Goal: Obtain resource: Download file/media

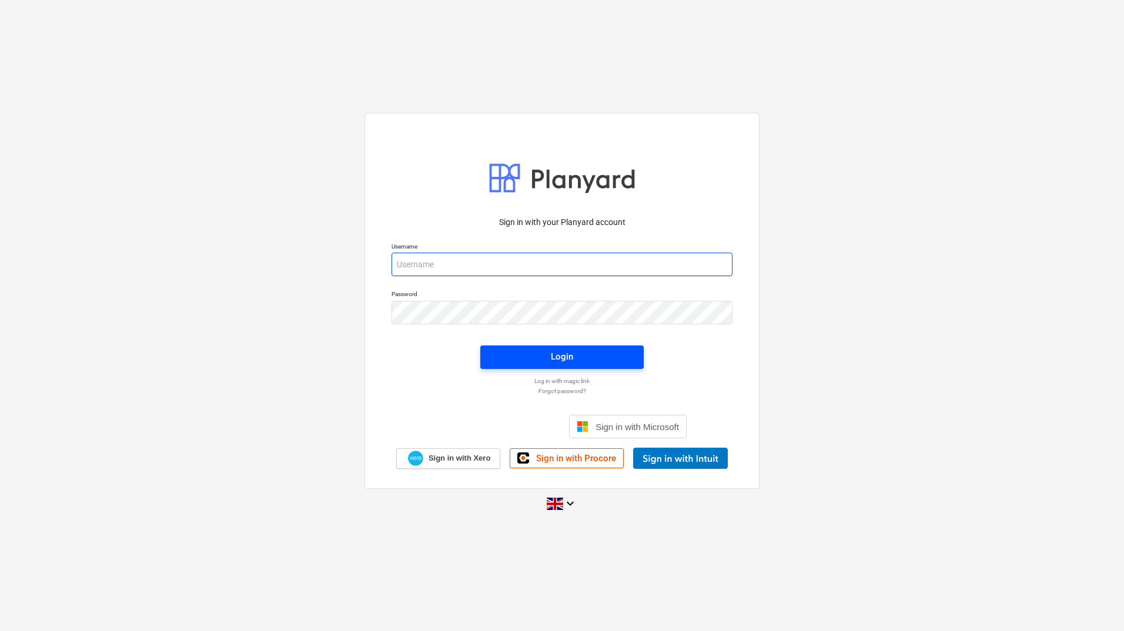
type input "[PERSON_NAME][EMAIL_ADDRESS][PERSON_NAME][DOMAIN_NAME]"
click at [528, 362] on span "Login" at bounding box center [561, 356] width 135 height 15
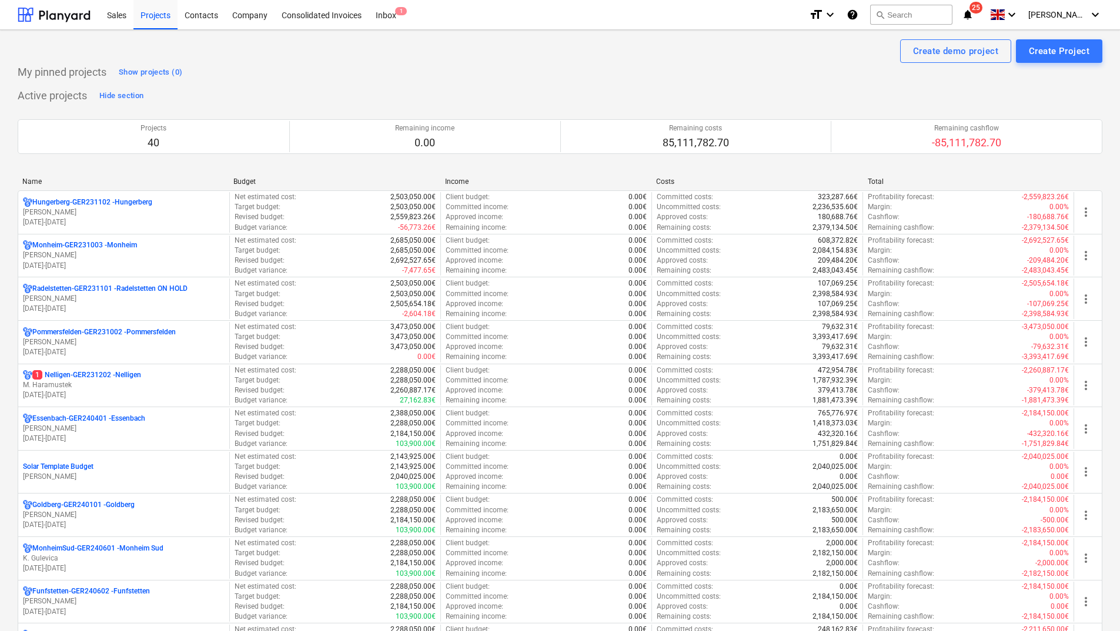
drag, startPoint x: 31, startPoint y: 182, endPoint x: 39, endPoint y: 184, distance: 7.8
click at [31, 182] on div "Name" at bounding box center [123, 182] width 202 height 8
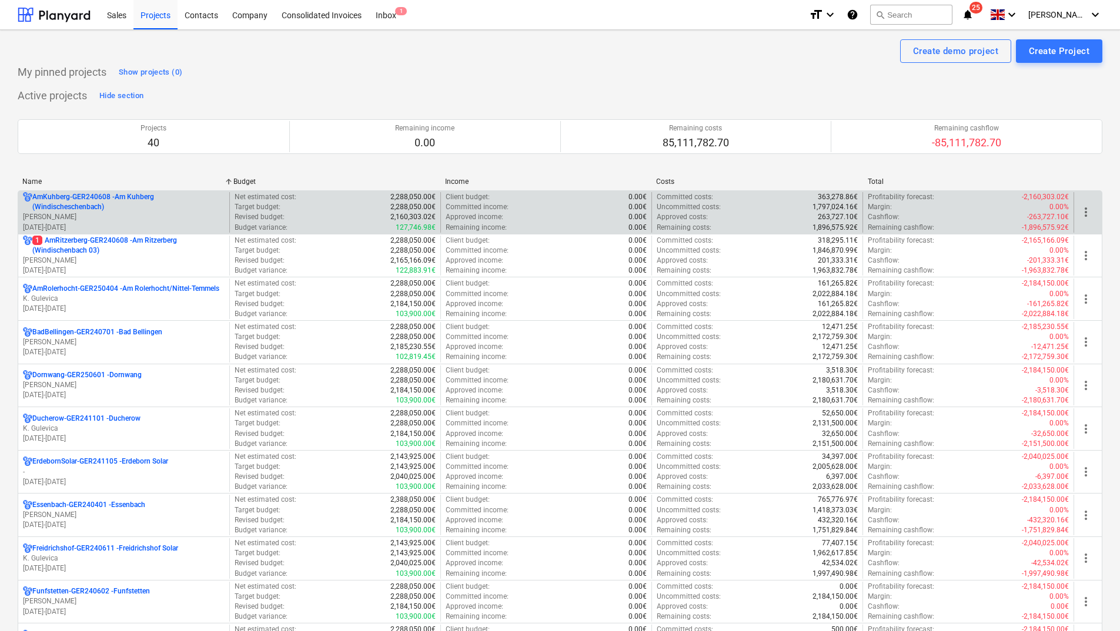
click at [62, 208] on p "AmKuhberg-GER240608 - Am Kuhberg ([GEOGRAPHIC_DATA])" at bounding box center [128, 202] width 192 height 20
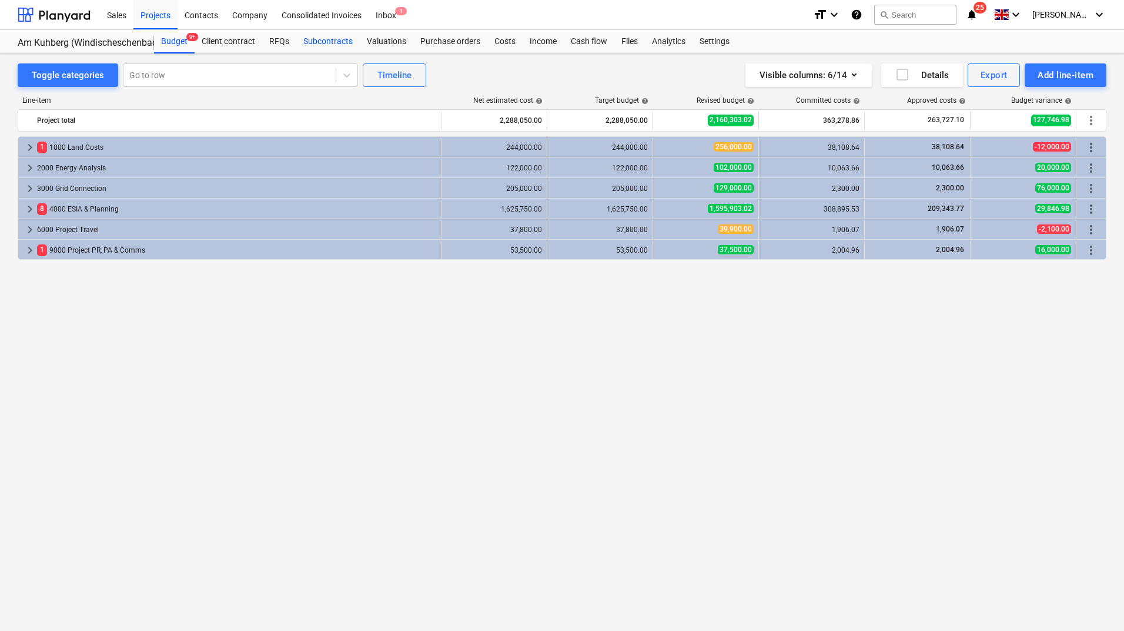
click at [316, 41] on div "Subcontracts" at bounding box center [327, 42] width 63 height 24
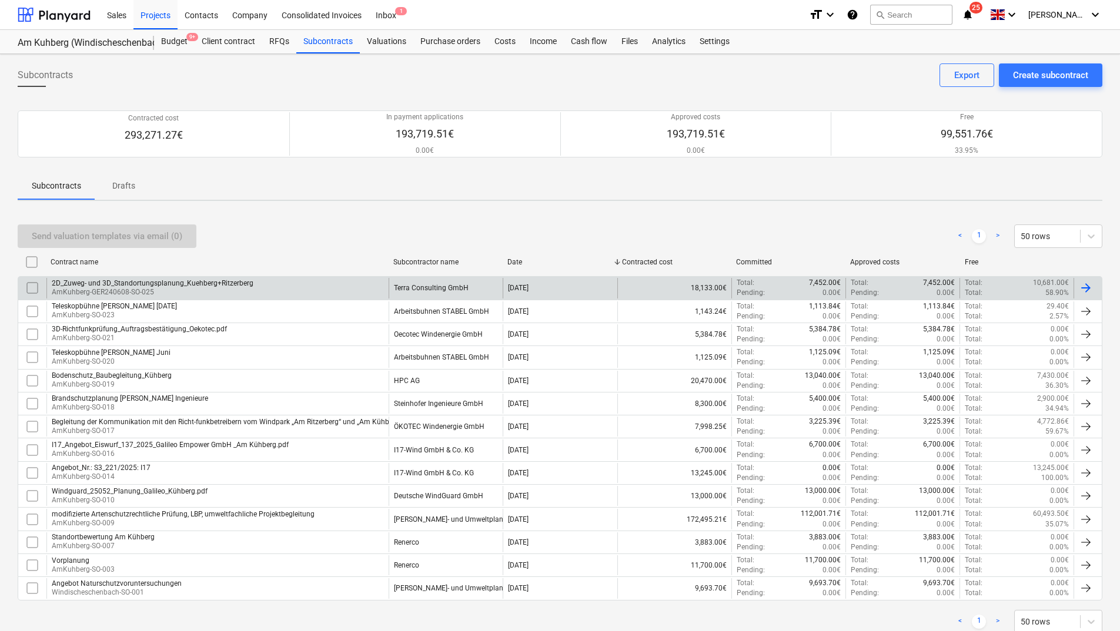
click at [79, 286] on div "2D_Zuweg- und 3D_Standortungsplanung_Kuehberg+Ritzerberg" at bounding box center [153, 283] width 202 height 8
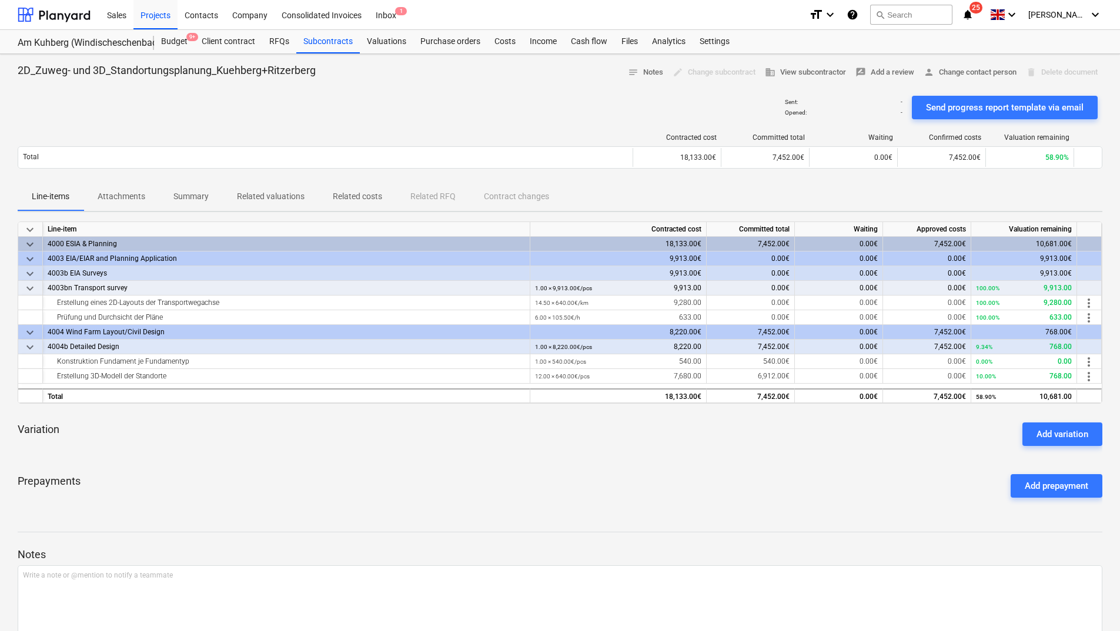
click at [125, 193] on p "Attachments" at bounding box center [122, 196] width 48 height 12
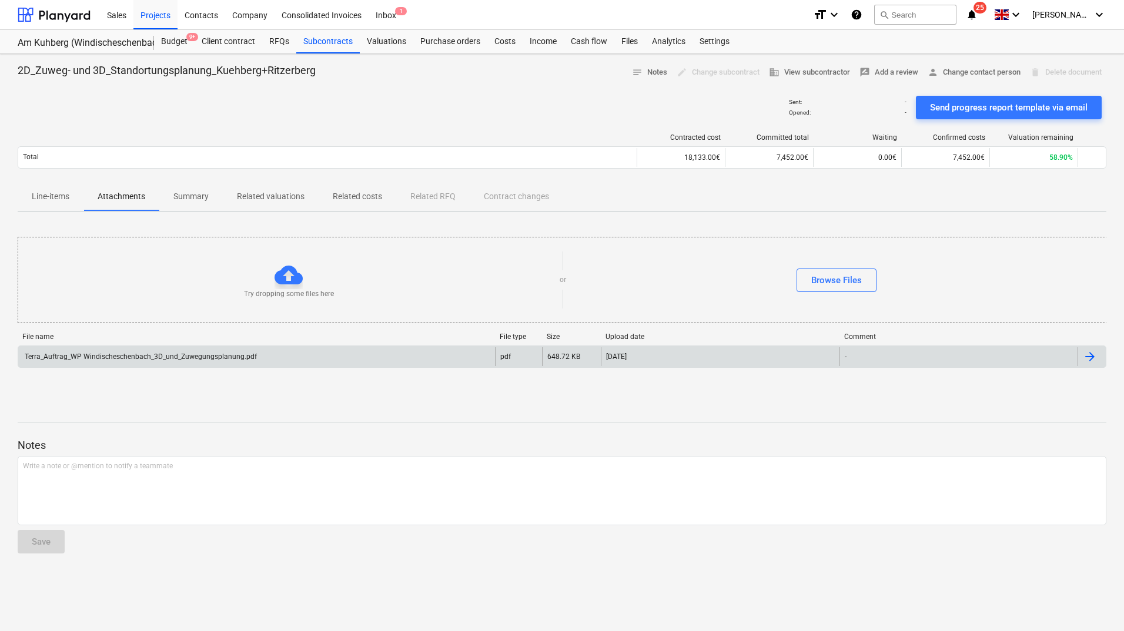
click at [95, 350] on div "Terra_Auftrag_WP Windischeschenbach_3D_und_Zuwegungsplanung.pdf" at bounding box center [256, 356] width 477 height 19
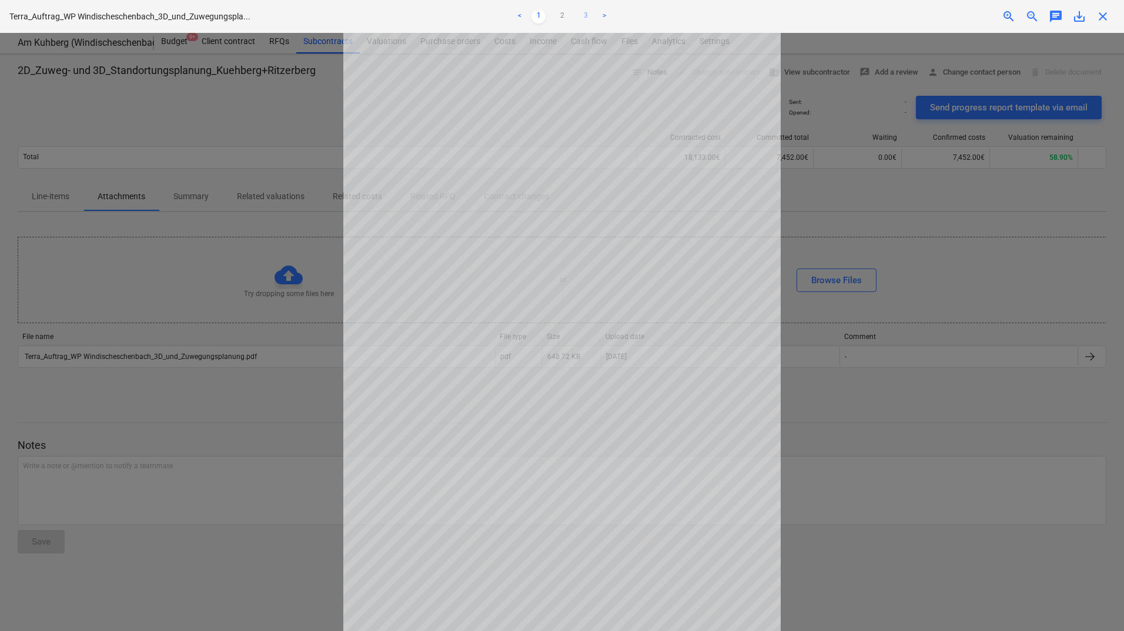
click at [586, 16] on link "3" at bounding box center [586, 16] width 14 height 14
click at [1099, 15] on span "close" at bounding box center [1103, 16] width 14 height 14
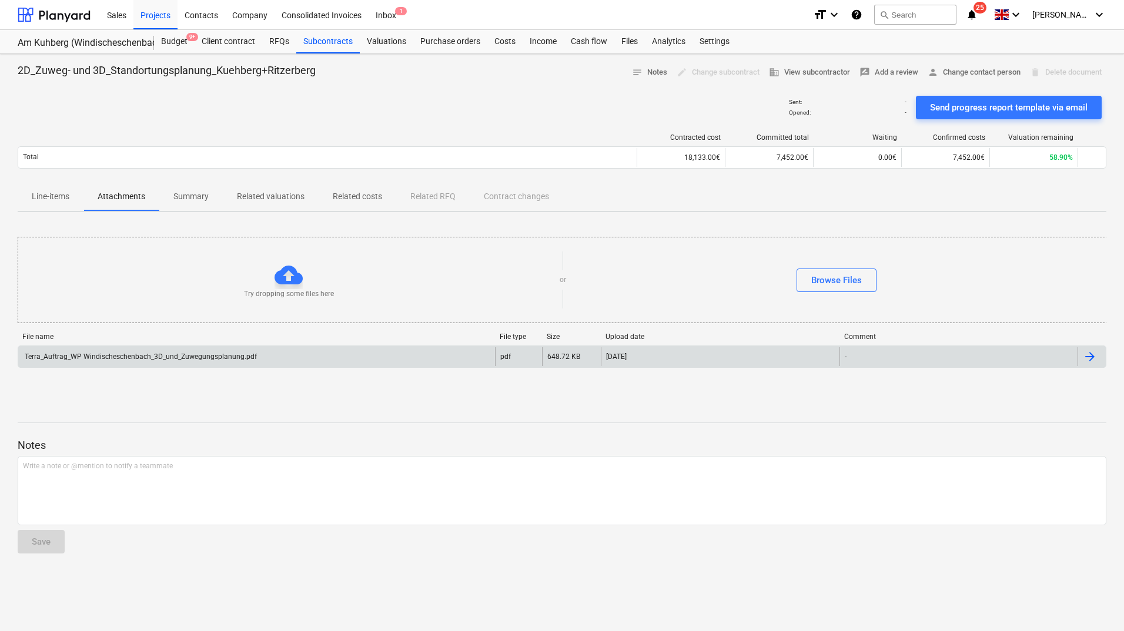
click at [198, 356] on div "Terra_Auftrag_WP Windischeschenbach_3D_und_Zuwegungsplanung.pdf" at bounding box center [140, 357] width 234 height 8
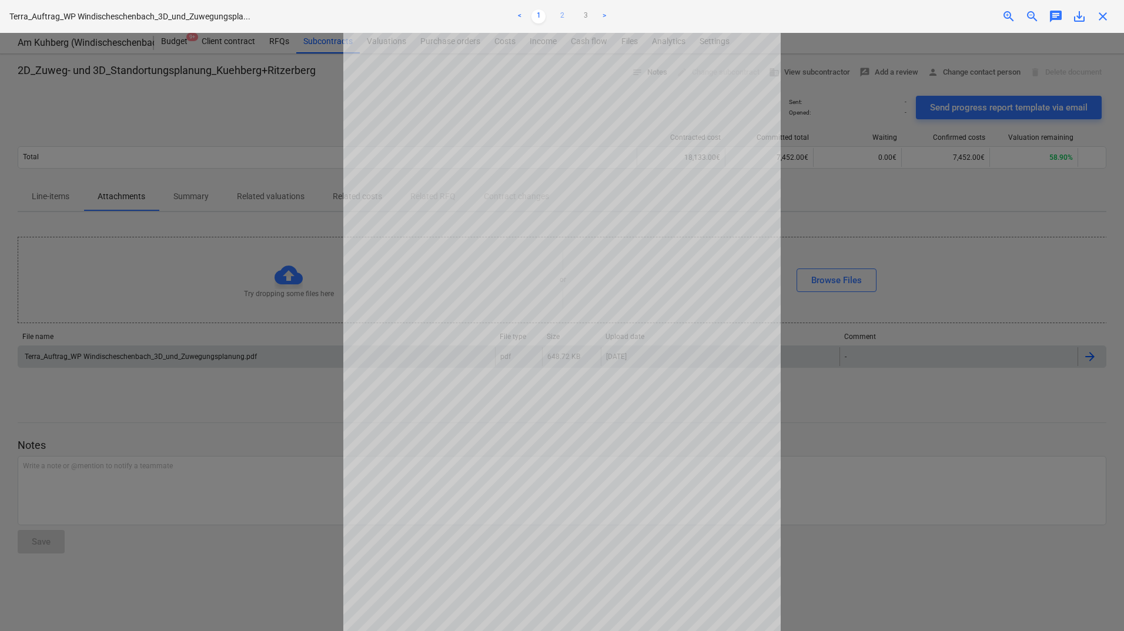
click at [558, 17] on link "2" at bounding box center [562, 16] width 14 height 14
click at [586, 14] on link "3" at bounding box center [586, 16] width 14 height 14
